Goal: Go to known website: Go to known website

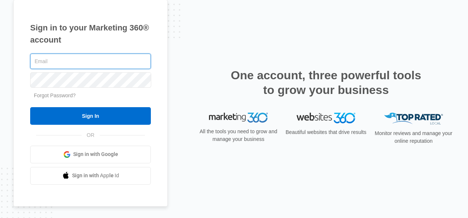
click at [64, 62] on input "text" at bounding box center [90, 61] width 121 height 15
type input "[EMAIL_ADDRESS][DOMAIN_NAME]"
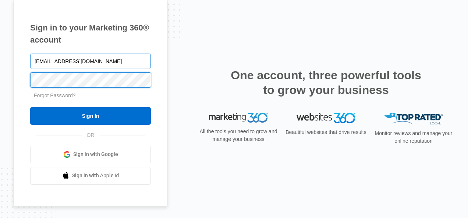
click at [30, 107] on input "Sign In" at bounding box center [90, 116] width 121 height 18
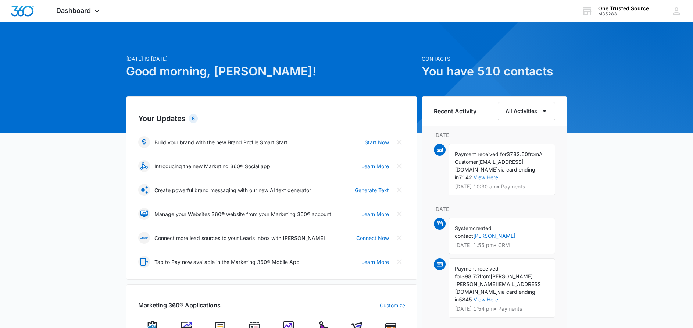
scroll to position [287, 0]
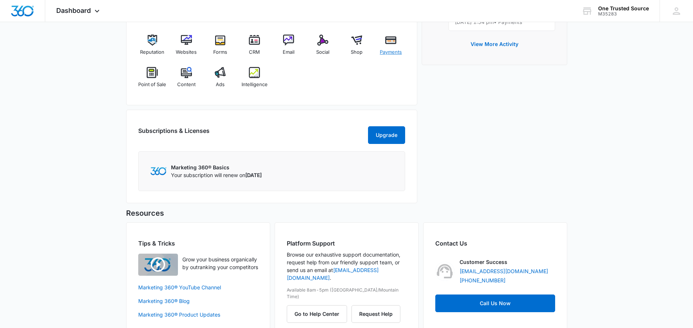
click at [389, 46] on div "Payments" at bounding box center [391, 48] width 28 height 26
